Goal: Check status

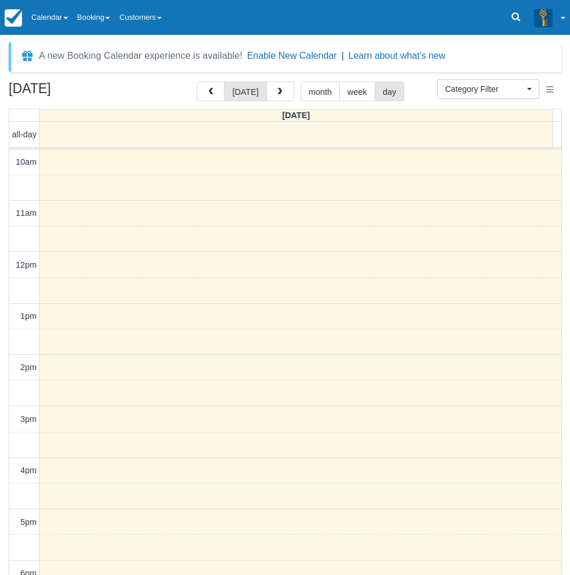
select select
click at [72, 16] on link "Calendar" at bounding box center [50, 17] width 46 height 35
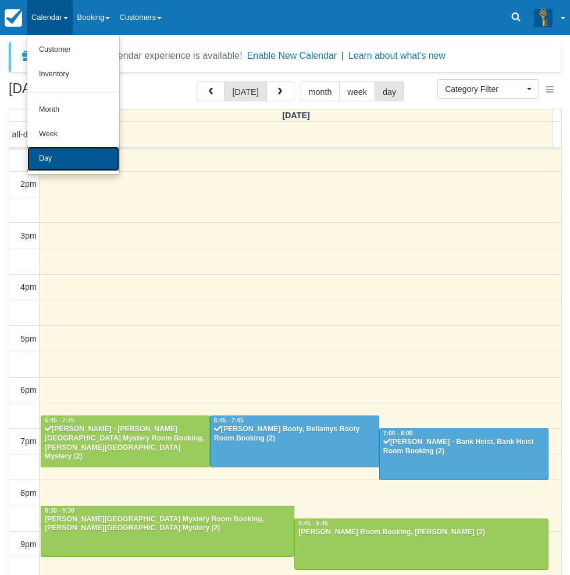
click at [63, 162] on link "Day" at bounding box center [73, 159] width 92 height 24
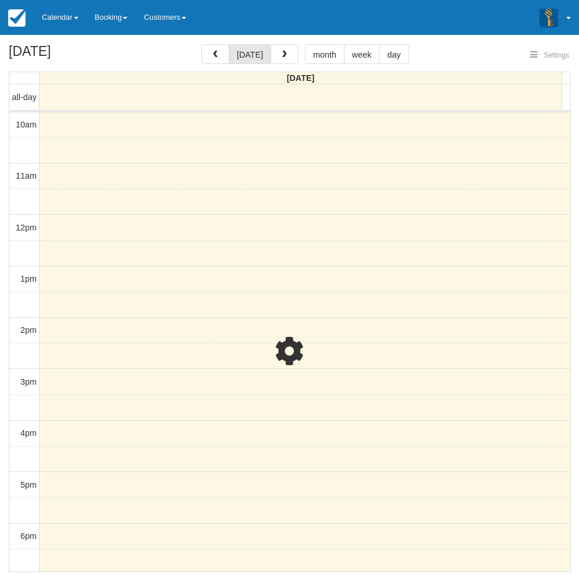
select select
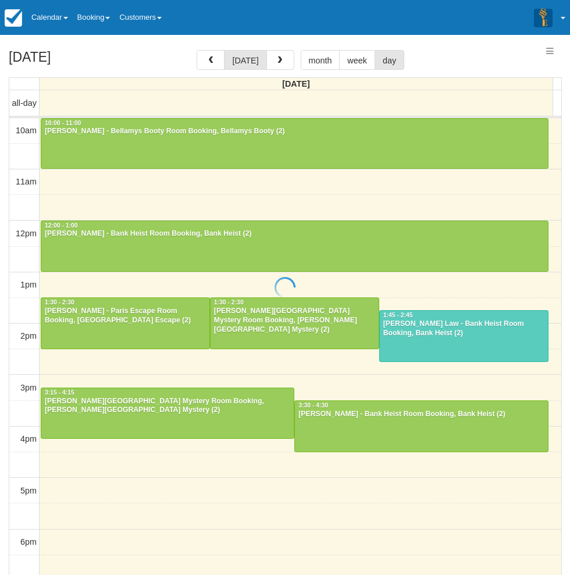
select select
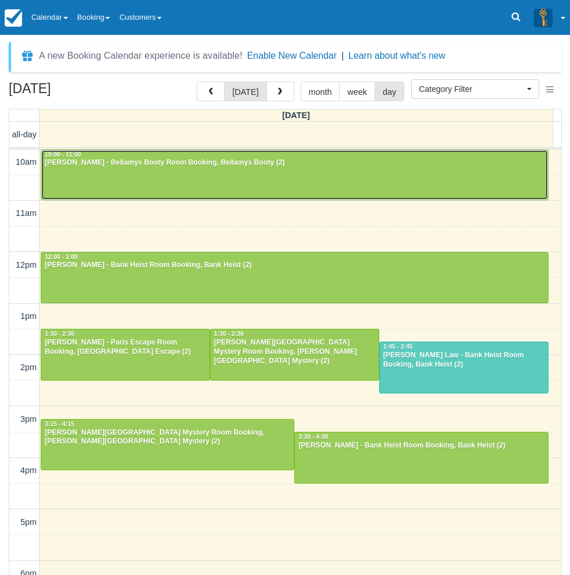
click at [95, 170] on div at bounding box center [294, 175] width 507 height 50
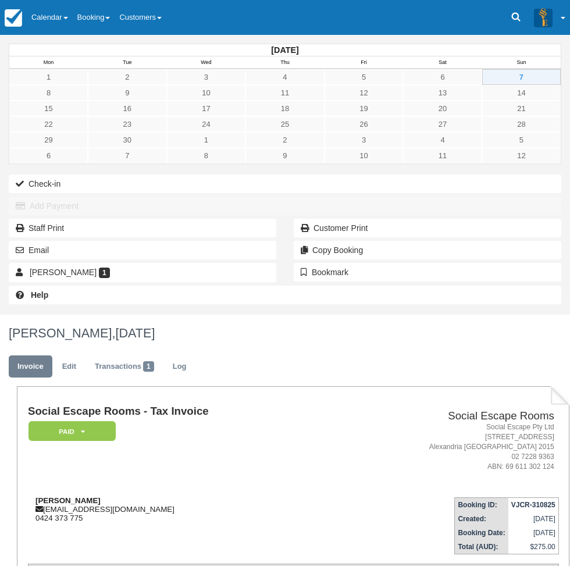
drag, startPoint x: 270, startPoint y: 219, endPoint x: 182, endPoint y: 221, distance: 88.5
click at [182, 496] on div "Susannah Lawergren susannahlawergren@gmail.com 0424 373 775" at bounding box center [180, 509] width 305 height 26
copy strong "Susannah Lawergren"
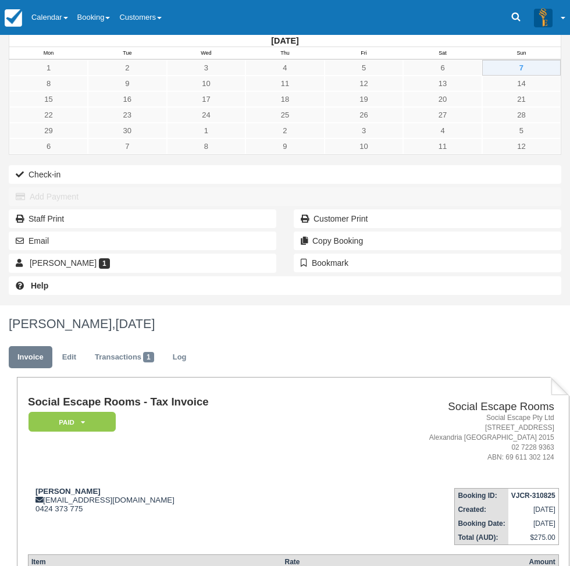
scroll to position [25, 0]
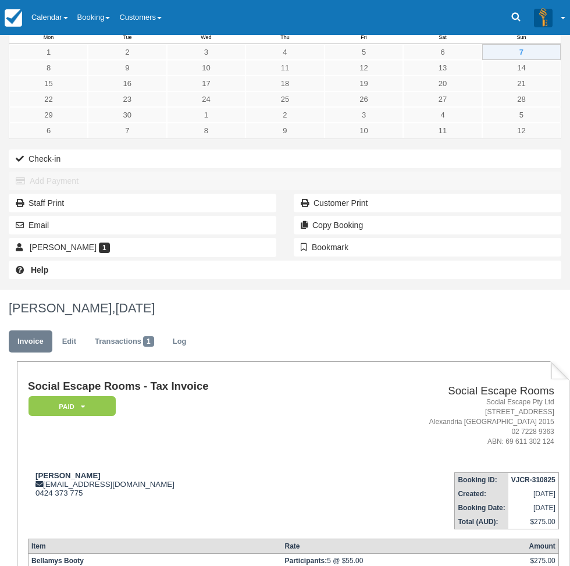
click at [27, 290] on div "September 2025 Mon Tue Wed Thu Fri Sat Sun 1 2 3 4 5 6 7 8 9 10 11 12 13 14 15 …" at bounding box center [285, 150] width 570 height 280
click at [55, 19] on link "Calendar" at bounding box center [50, 17] width 46 height 35
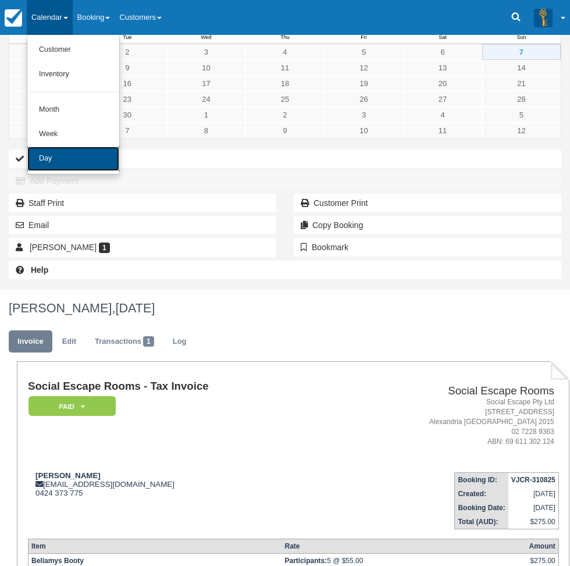
click at [54, 159] on link "Day" at bounding box center [73, 159] width 92 height 24
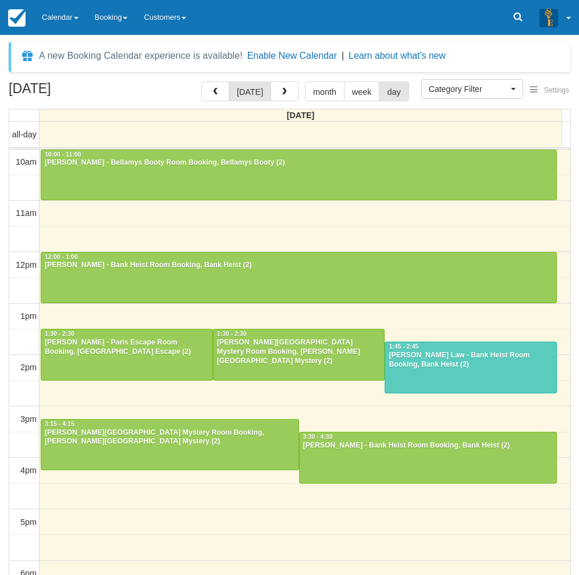
select select
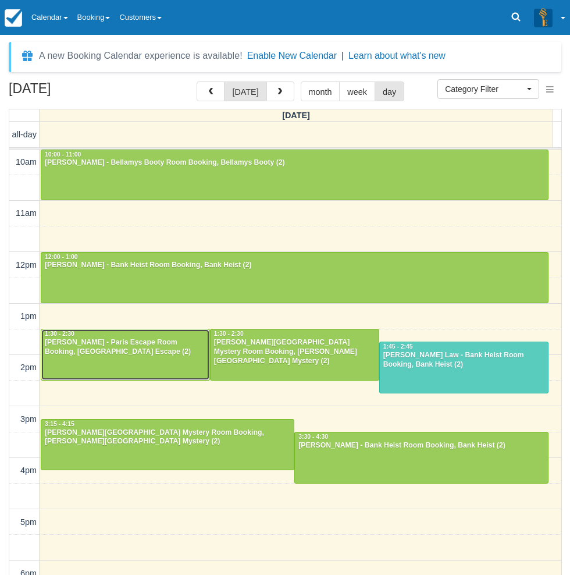
click at [165, 354] on div "[PERSON_NAME] - Paris Escape Room Booking, [GEOGRAPHIC_DATA] Escape (2)" at bounding box center [125, 347] width 162 height 19
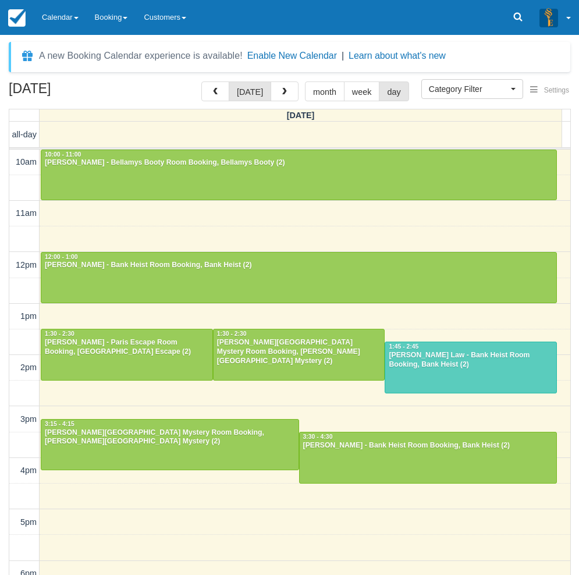
select select
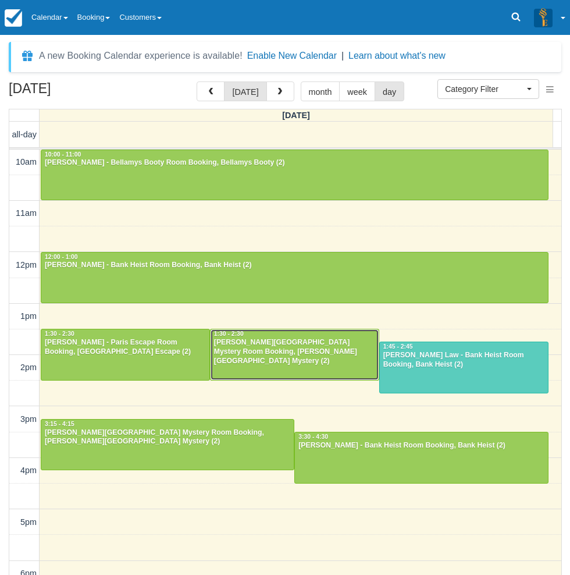
click at [286, 365] on div at bounding box center [295, 354] width 168 height 50
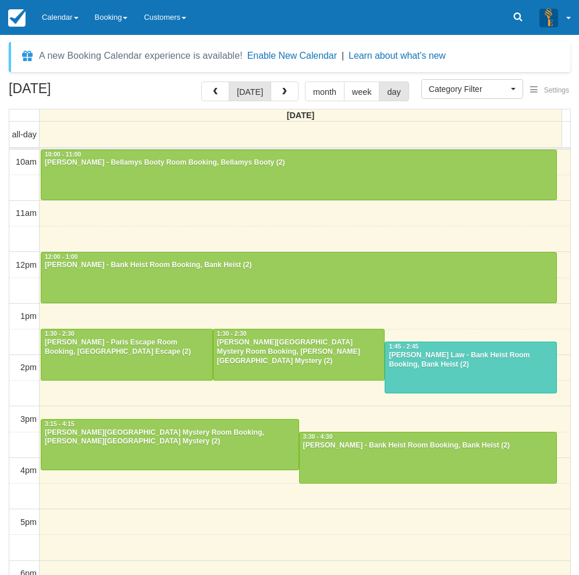
select select
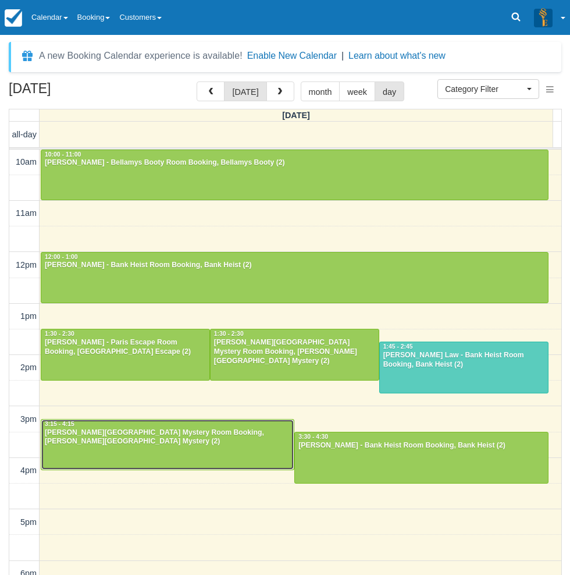
click at [147, 450] on div at bounding box center [167, 444] width 252 height 50
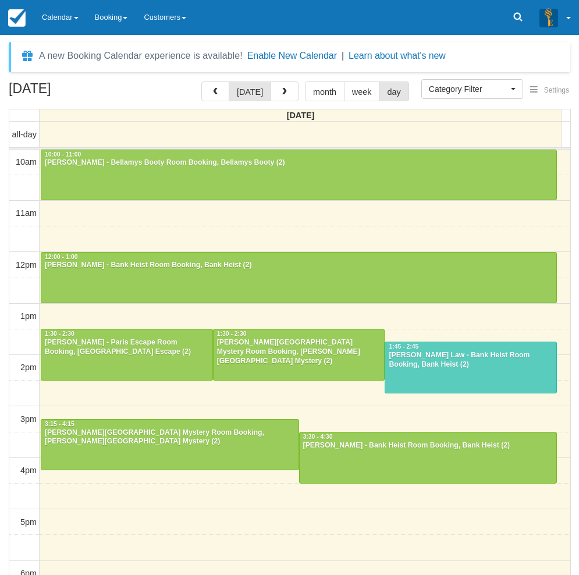
select select
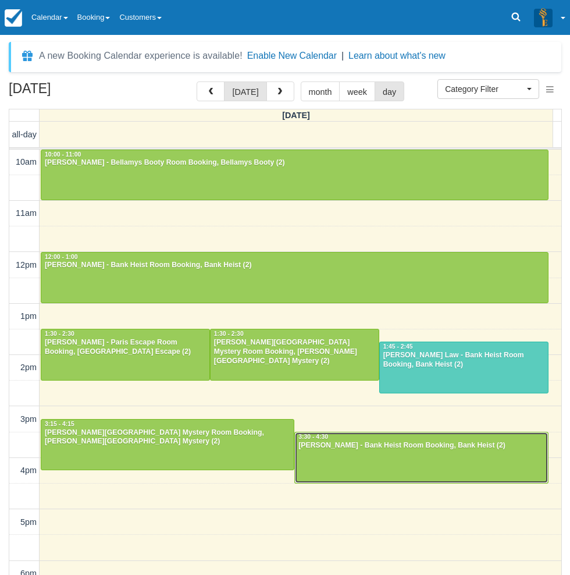
click at [371, 457] on div at bounding box center [421, 457] width 252 height 50
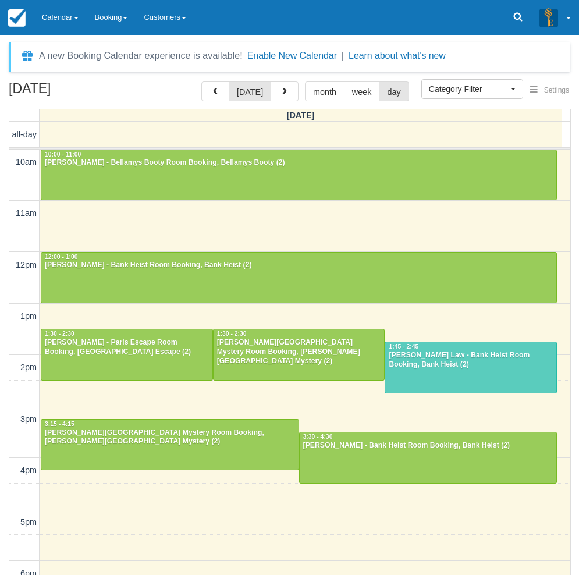
select select
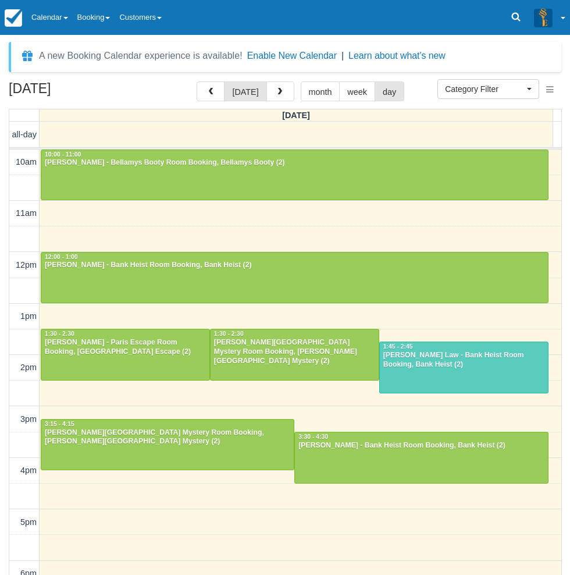
click at [3, 454] on div "[DATE] [DATE] month week day [DATE] all-day 10am 11am 12pm 1pm 2pm 3pm 4pm 5pm …" at bounding box center [285, 345] width 570 height 528
click at [56, 13] on link "Calendar" at bounding box center [50, 17] width 46 height 35
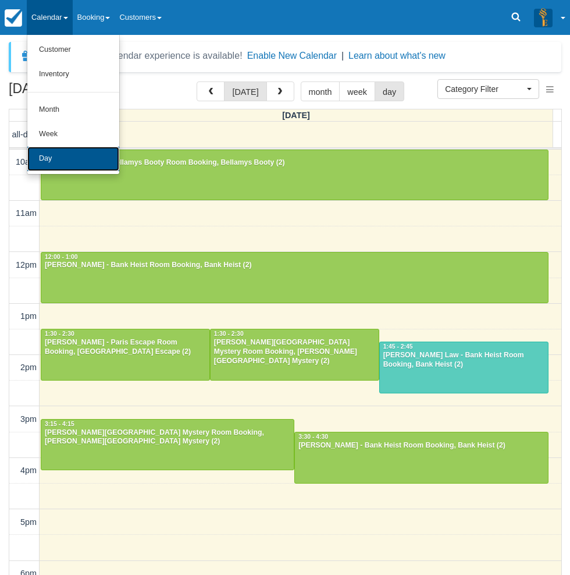
click at [65, 160] on link "Day" at bounding box center [73, 159] width 92 height 24
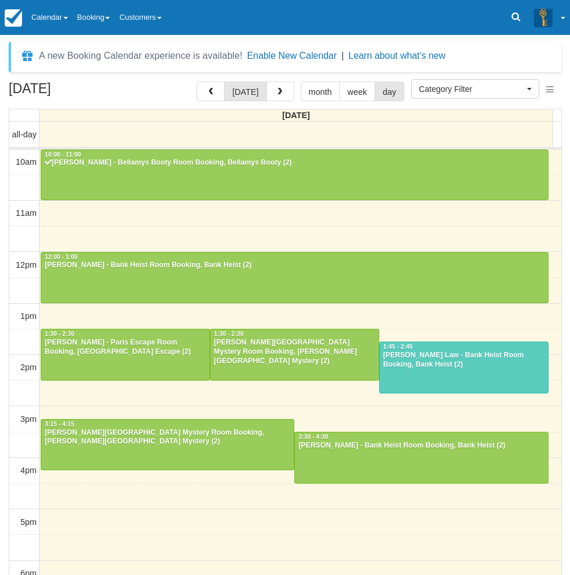
select select
drag, startPoint x: 4, startPoint y: 189, endPoint x: 68, endPoint y: 174, distance: 65.8
click at [4, 189] on div "[DATE] [DATE] month week day [DATE] all-day 10am 11am 12pm 1pm 2pm 3pm 4pm 5pm …" at bounding box center [285, 345] width 570 height 528
